Goal: Information Seeking & Learning: Learn about a topic

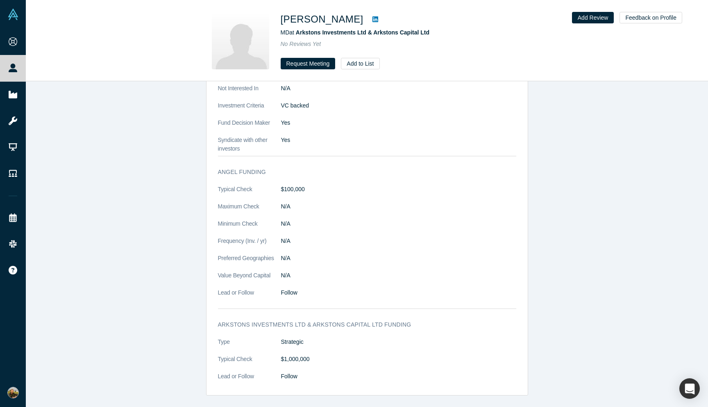
scroll to position [598, 0]
